Goal: Navigation & Orientation: Understand site structure

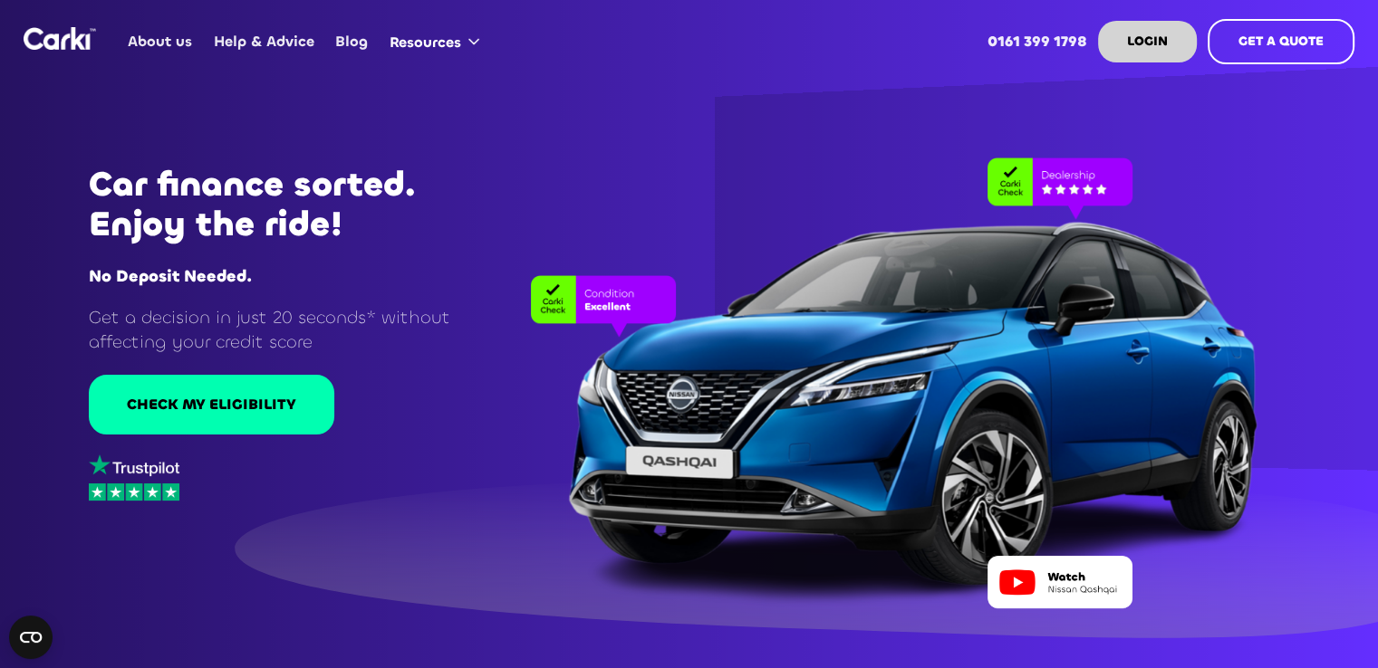
click at [283, 34] on link "Help & Advice" at bounding box center [263, 41] width 121 height 71
click at [163, 39] on link "About us" at bounding box center [160, 41] width 85 height 71
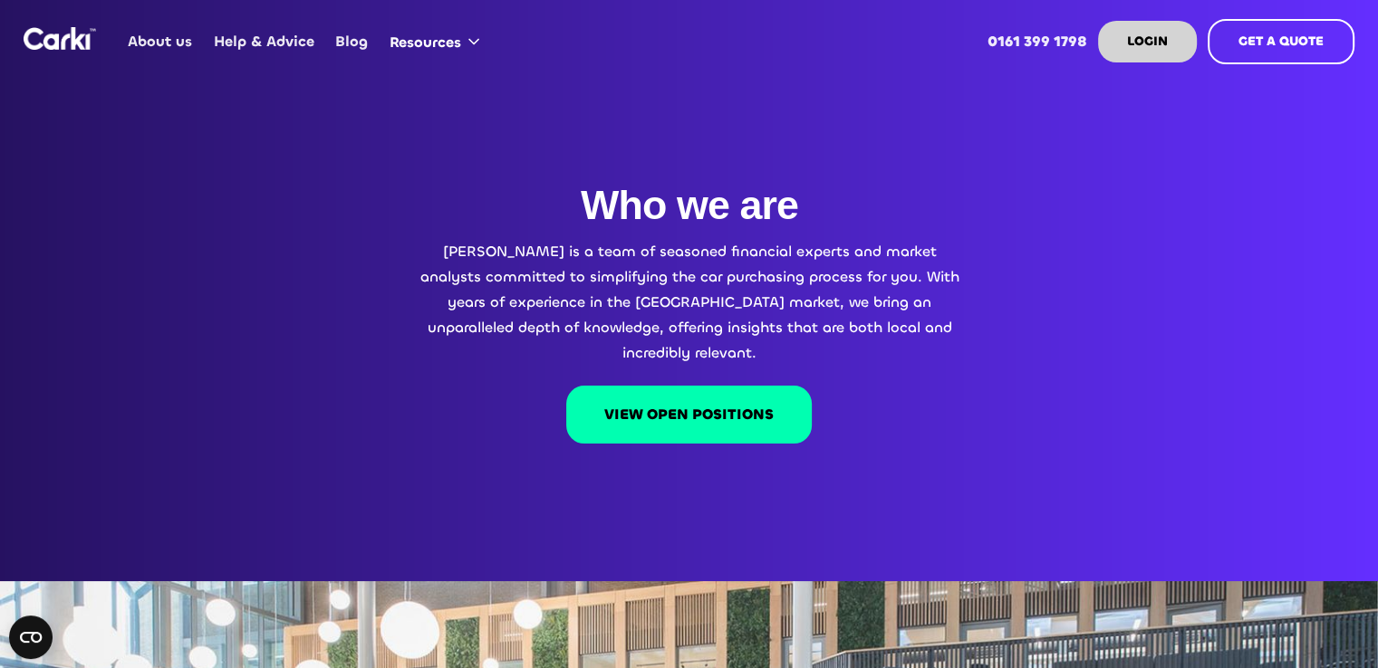
click at [51, 43] on img "home" at bounding box center [60, 38] width 72 height 23
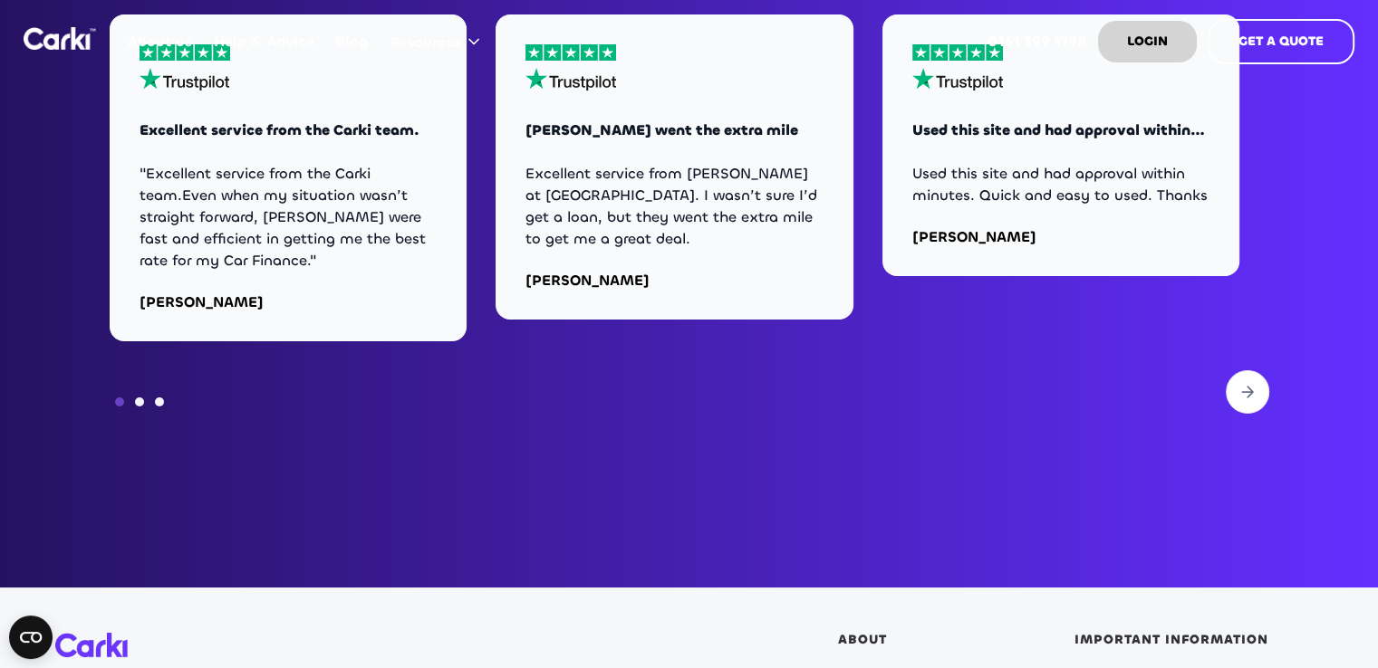
scroll to position [6338, 0]
